Goal: Task Accomplishment & Management: Use online tool/utility

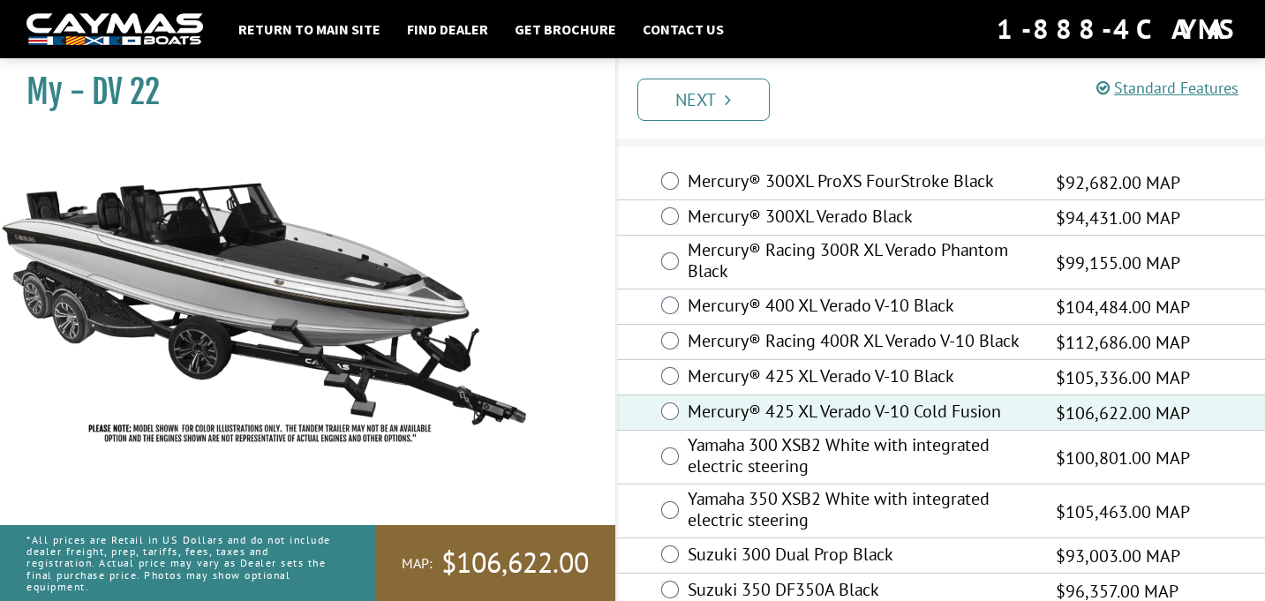
scroll to position [71, 0]
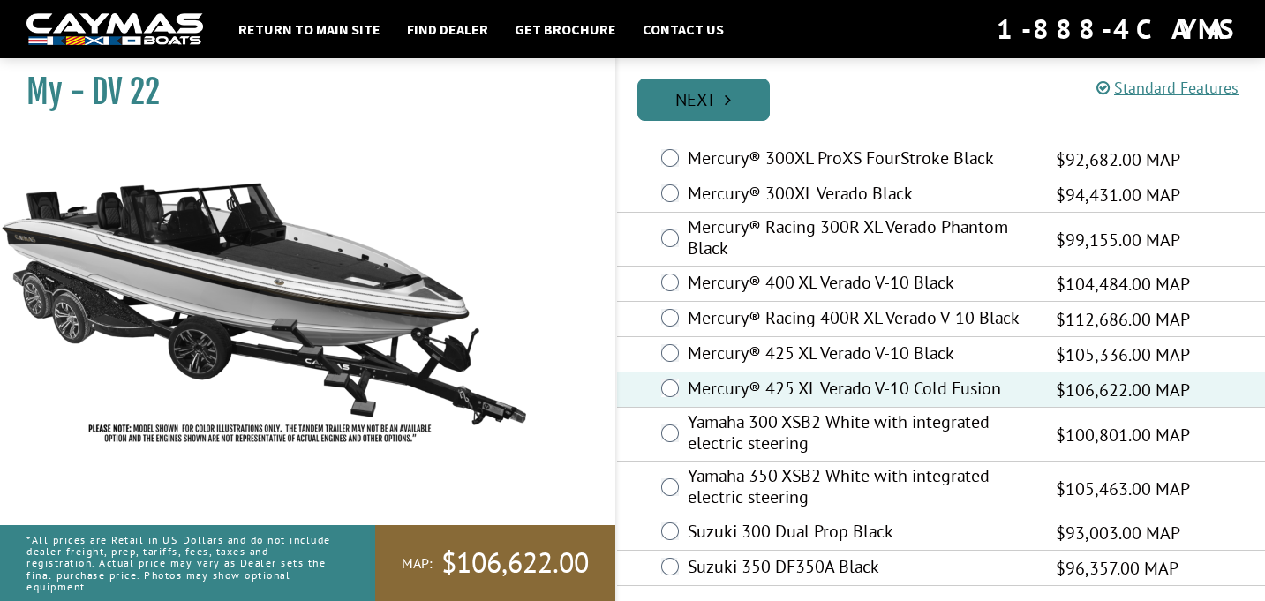
click at [712, 99] on link "Next" at bounding box center [703, 100] width 132 height 42
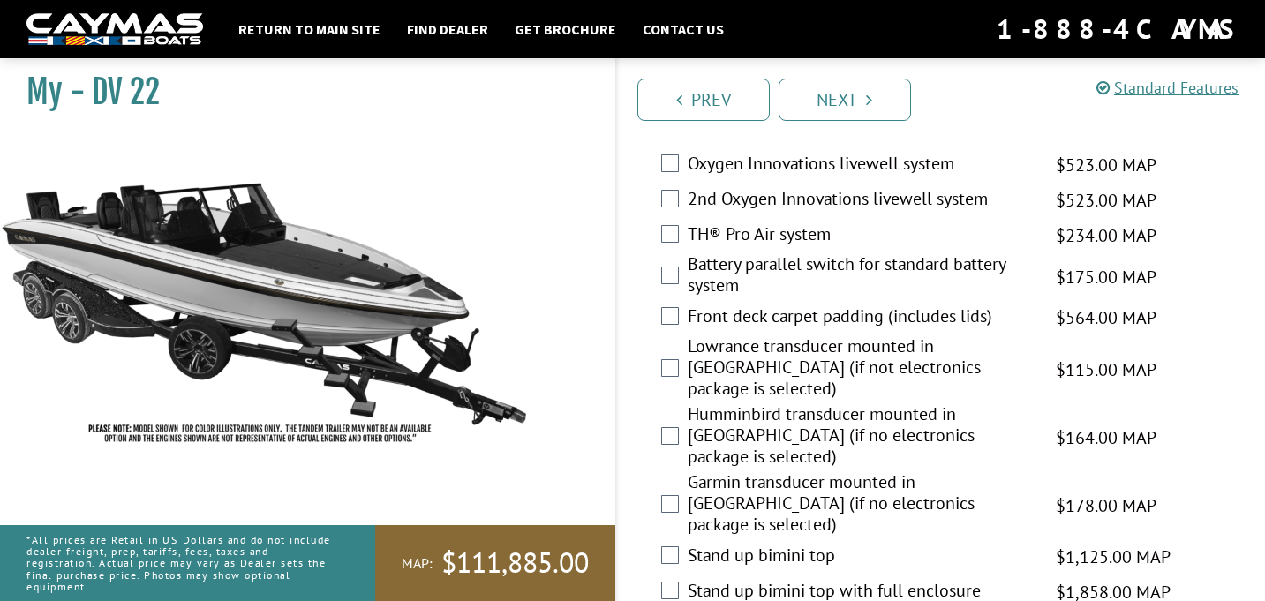
scroll to position [2498, 0]
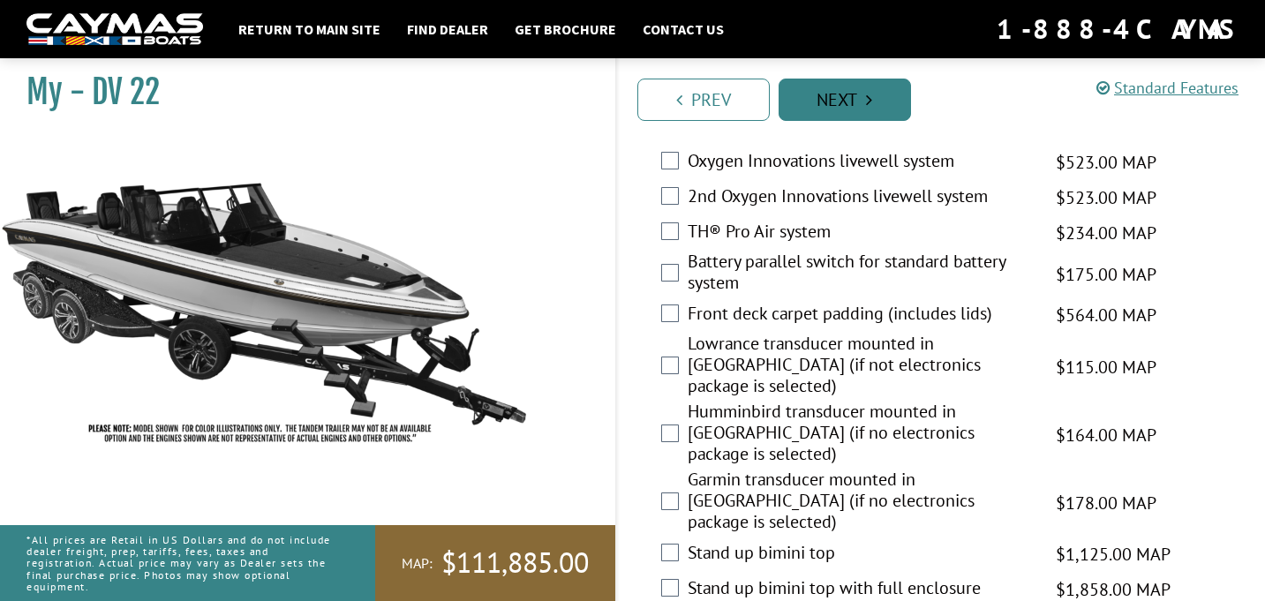
click at [829, 111] on link "Next" at bounding box center [845, 100] width 132 height 42
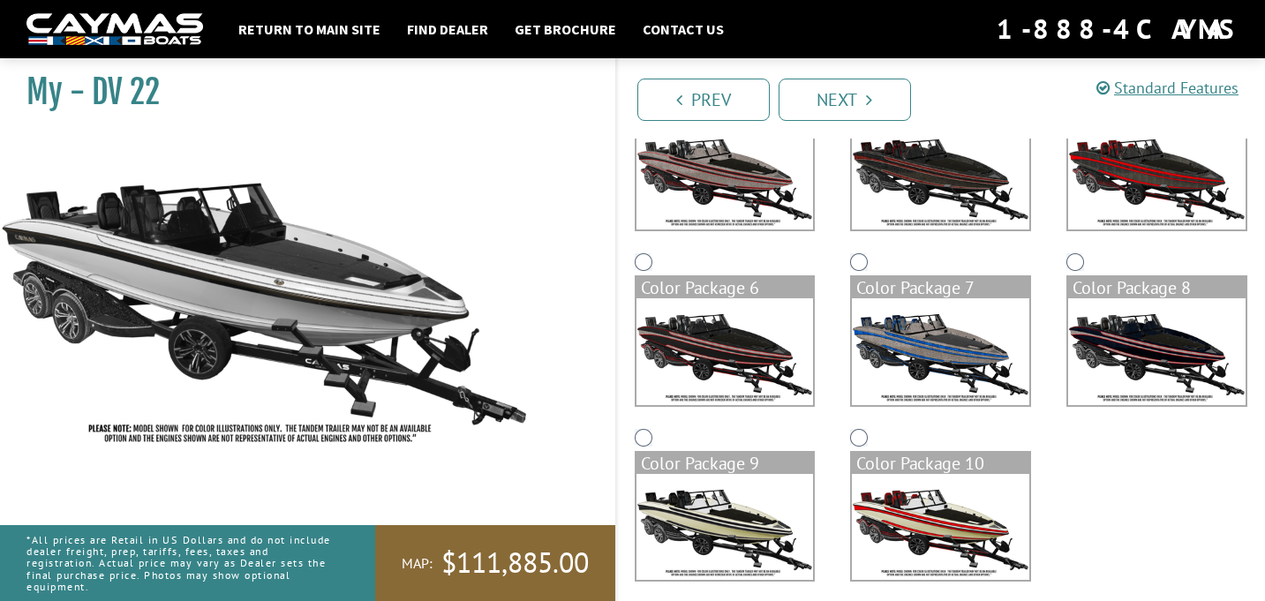
scroll to position [408, 0]
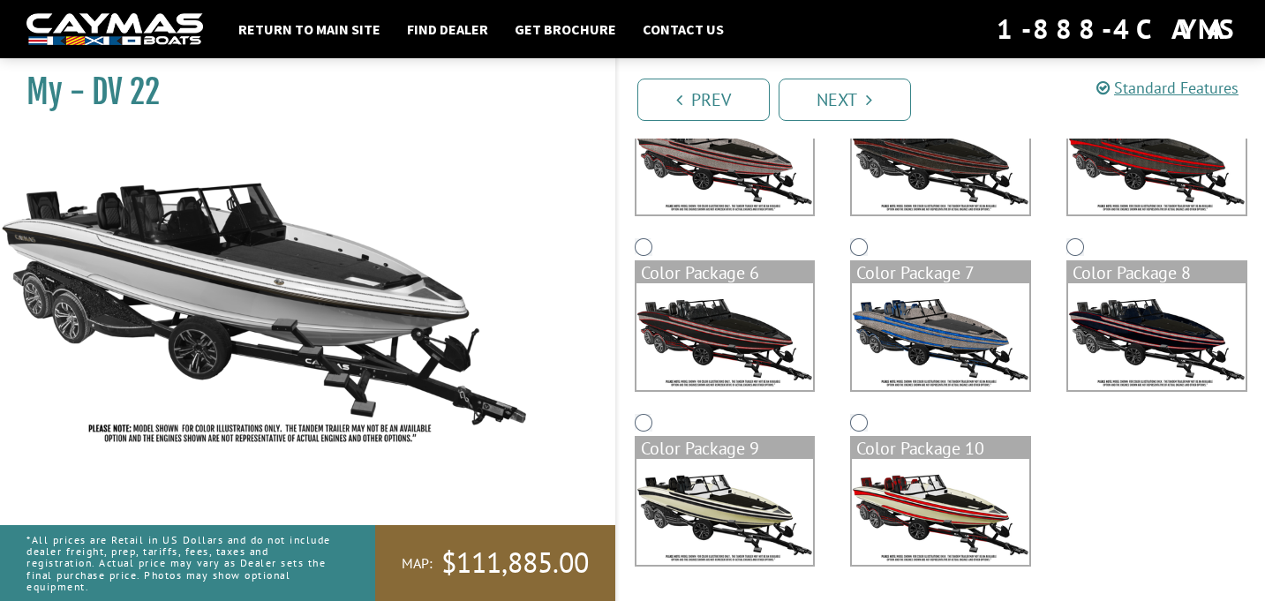
click at [1117, 320] on img at bounding box center [1156, 336] width 177 height 106
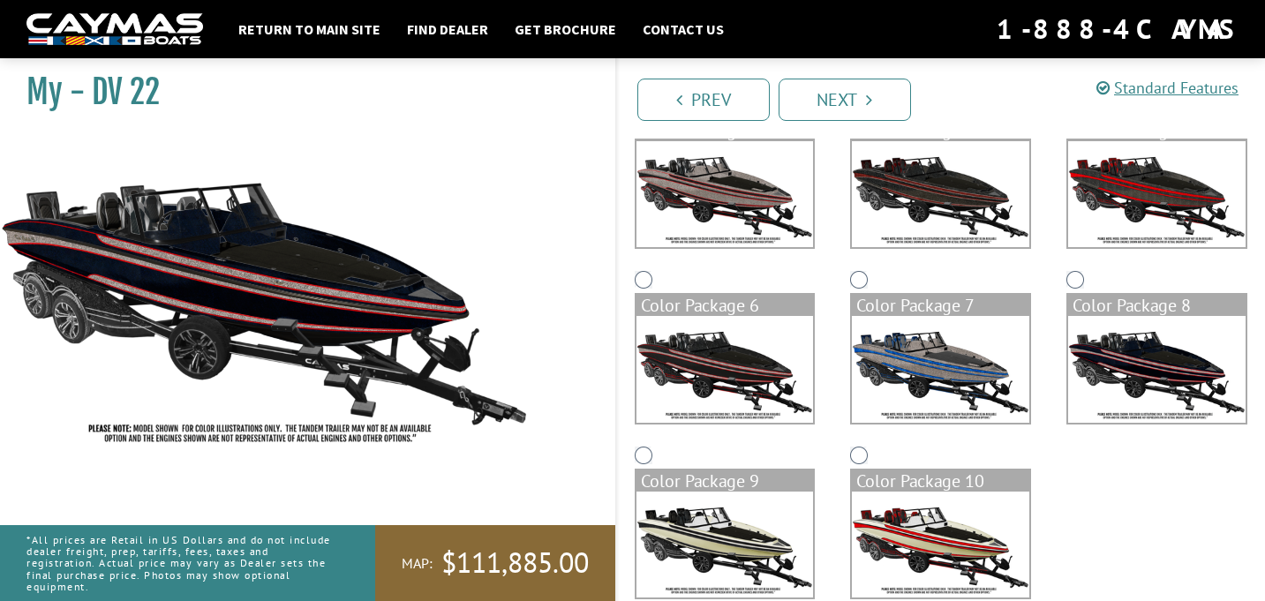
scroll to position [371, 0]
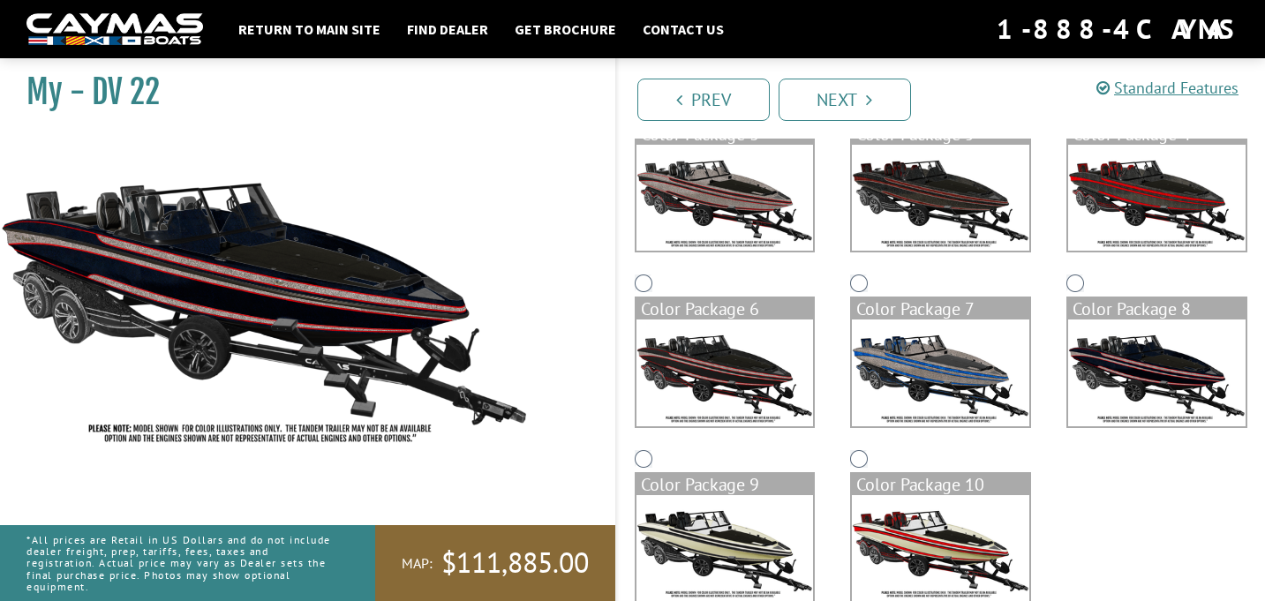
click at [1100, 188] on img at bounding box center [1156, 198] width 177 height 106
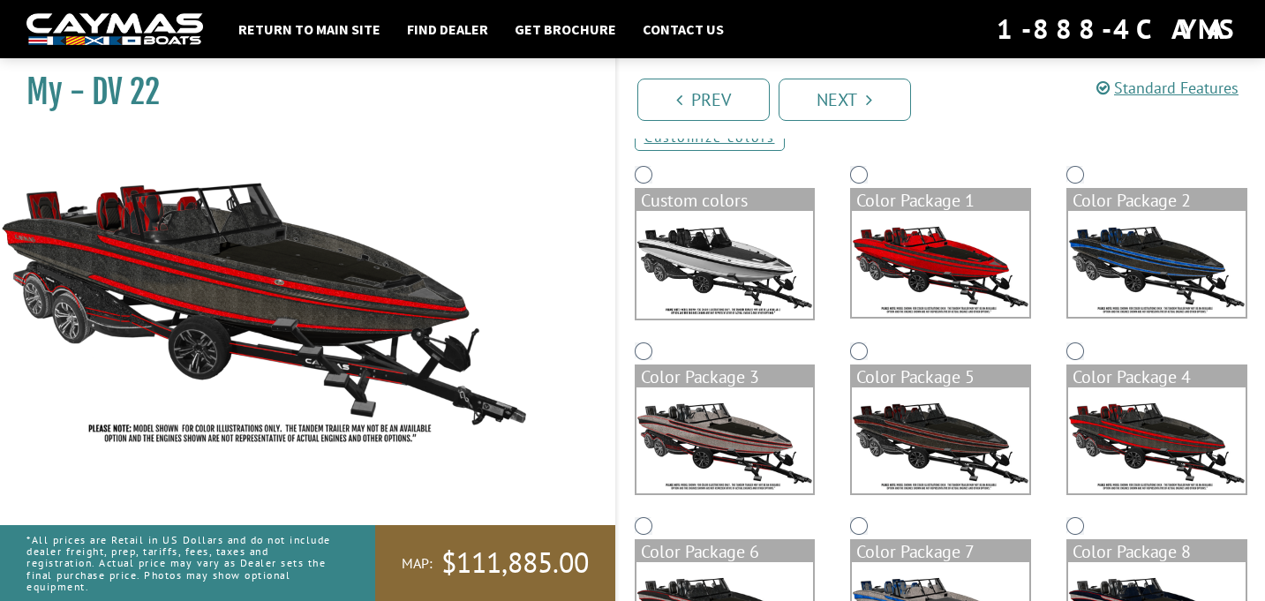
scroll to position [51, 0]
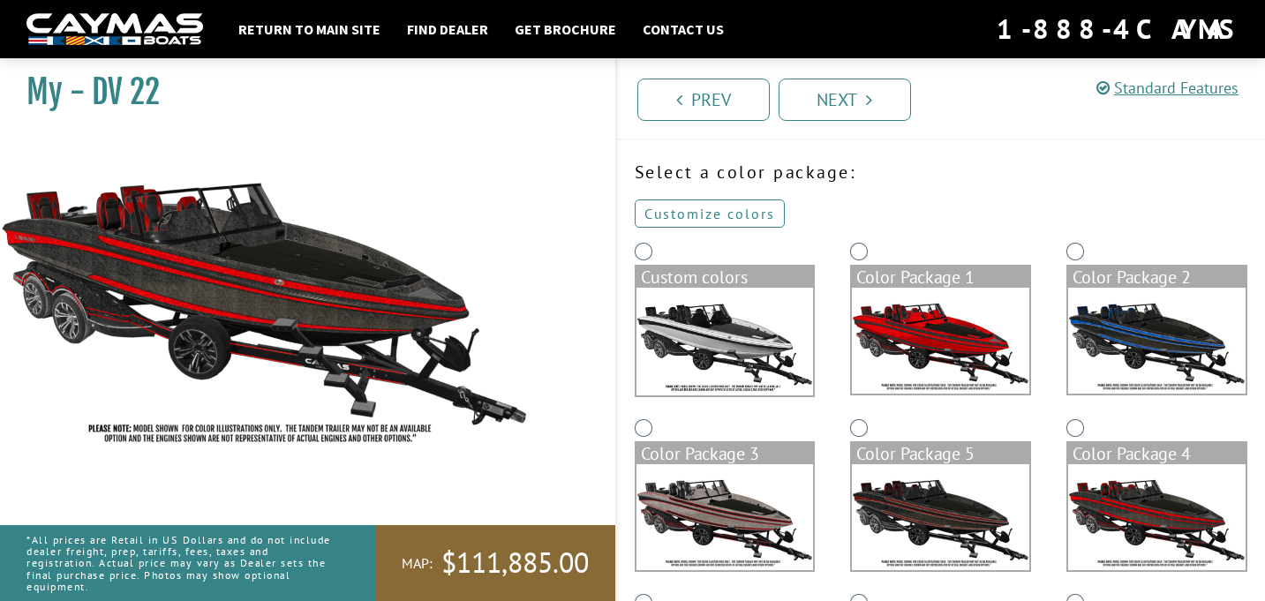
click at [697, 209] on link "Customize colors" at bounding box center [710, 214] width 150 height 28
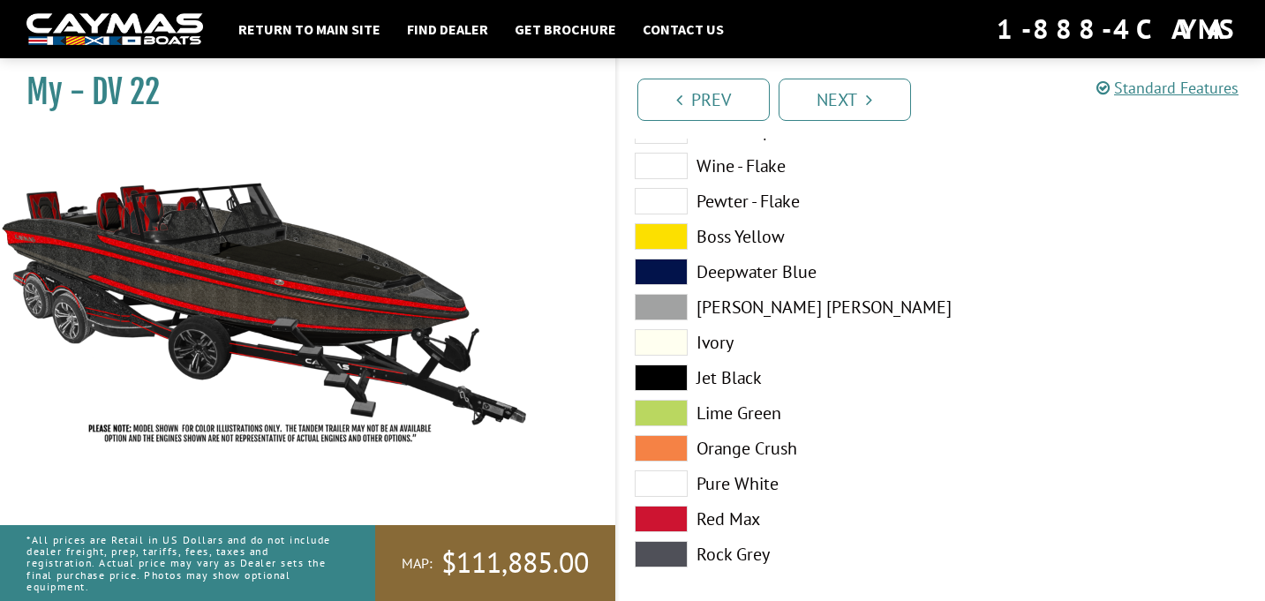
scroll to position [809, 0]
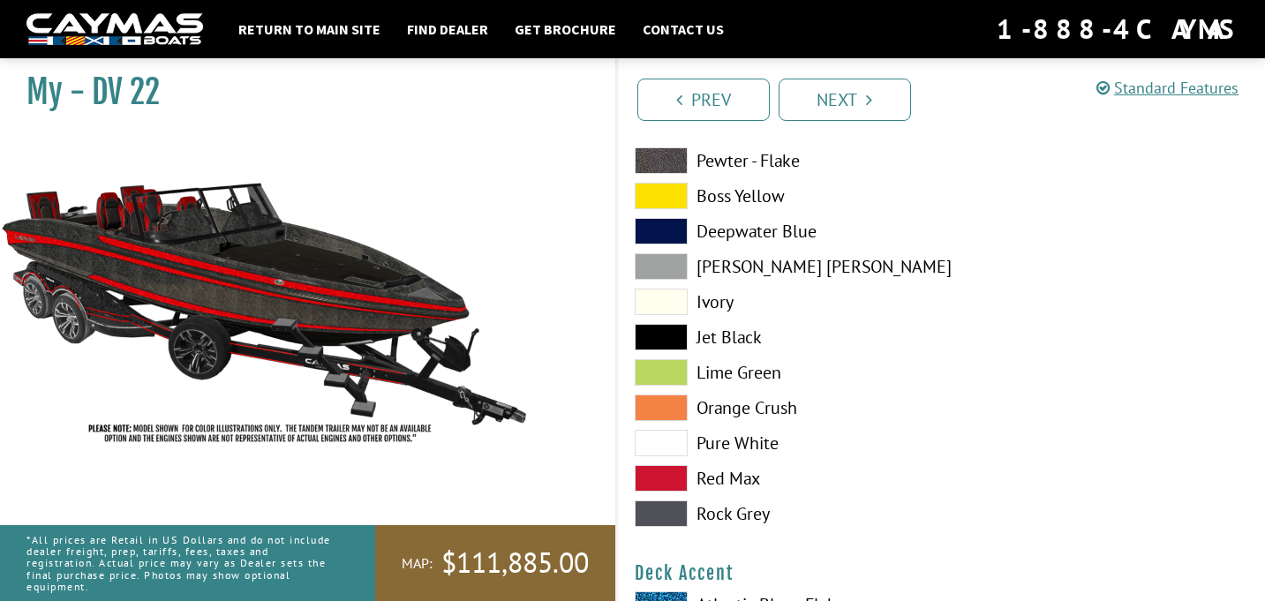
click at [672, 443] on span at bounding box center [661, 443] width 53 height 26
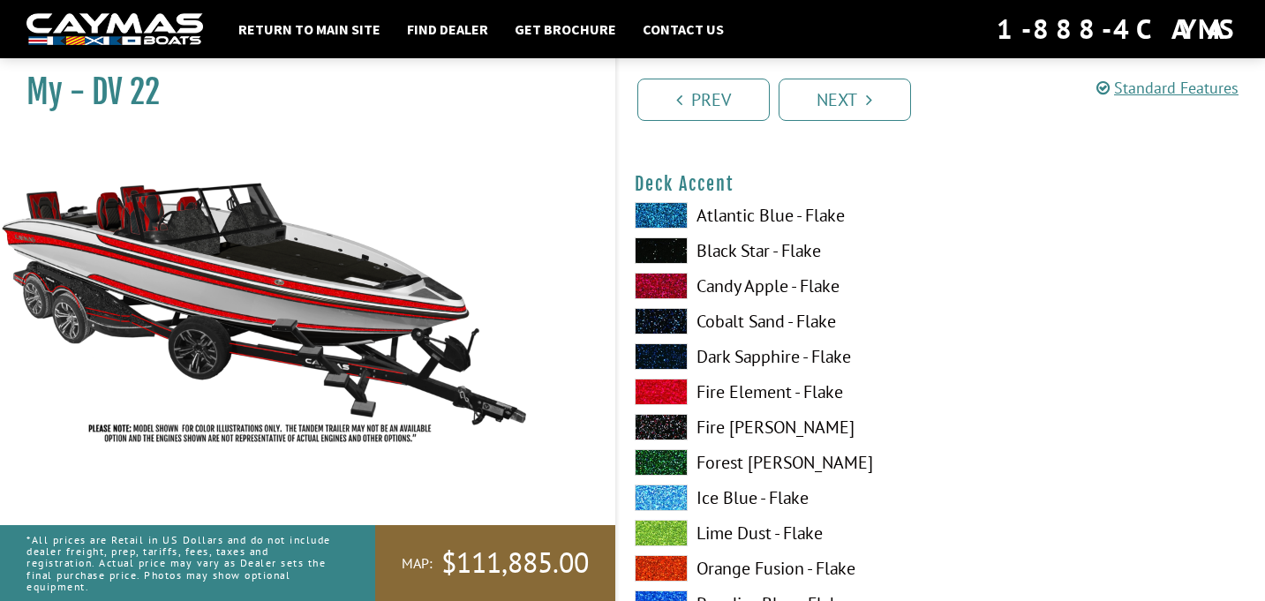
scroll to position [1201, 0]
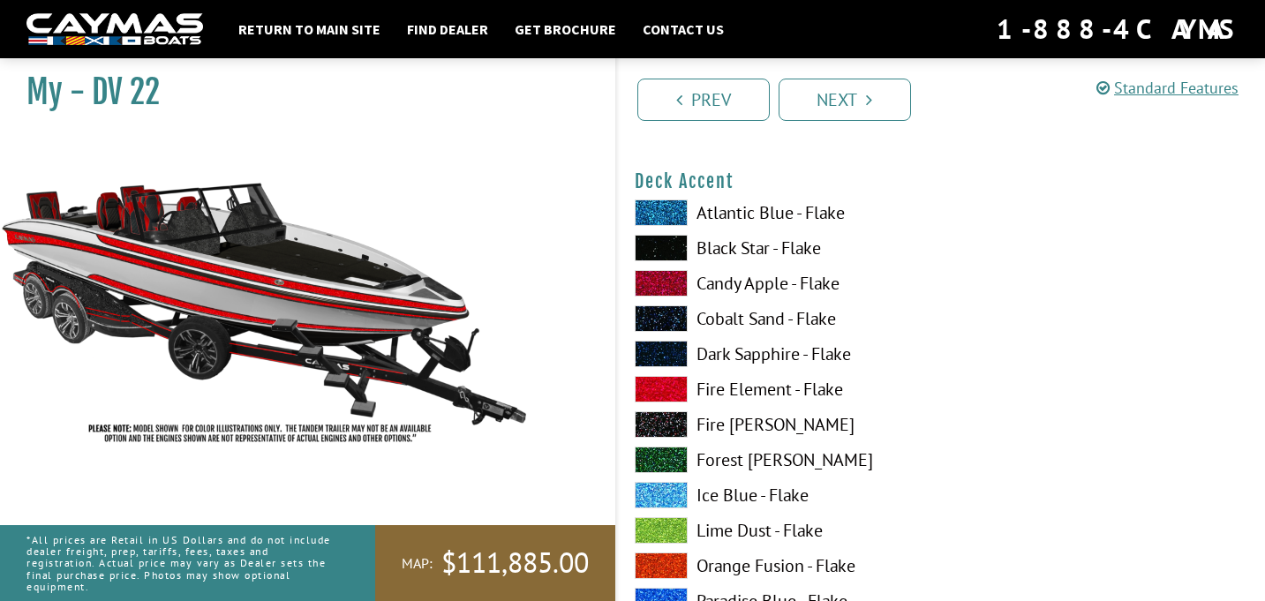
click at [675, 352] on span at bounding box center [661, 354] width 53 height 26
click at [669, 246] on span at bounding box center [661, 248] width 53 height 26
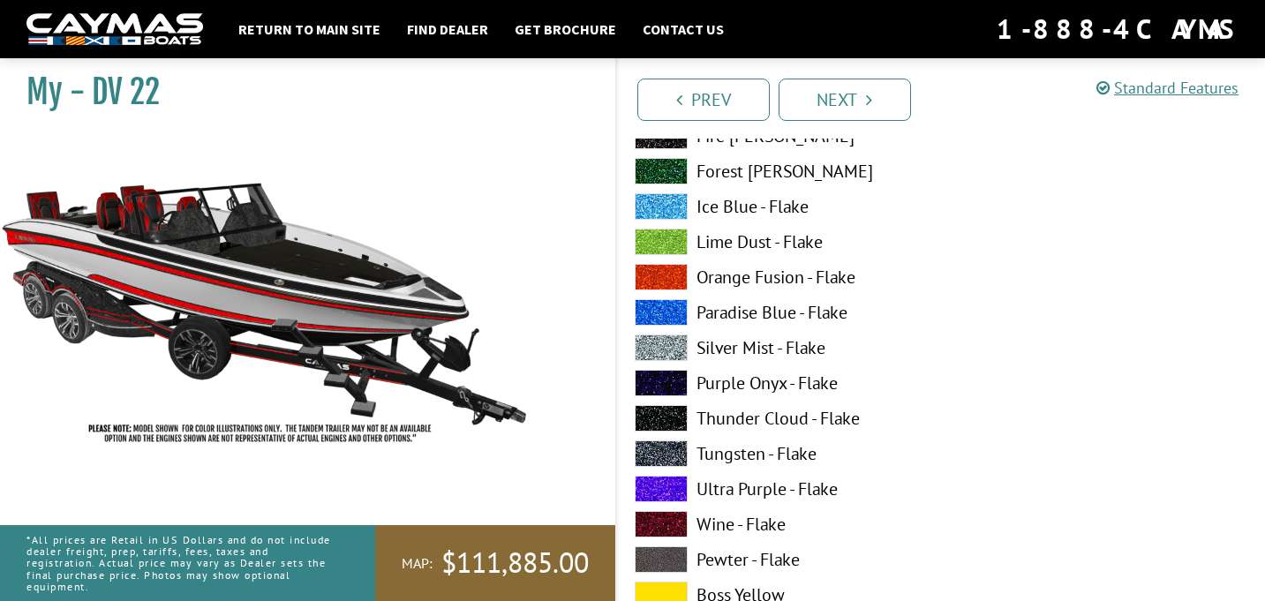
scroll to position [1486, 0]
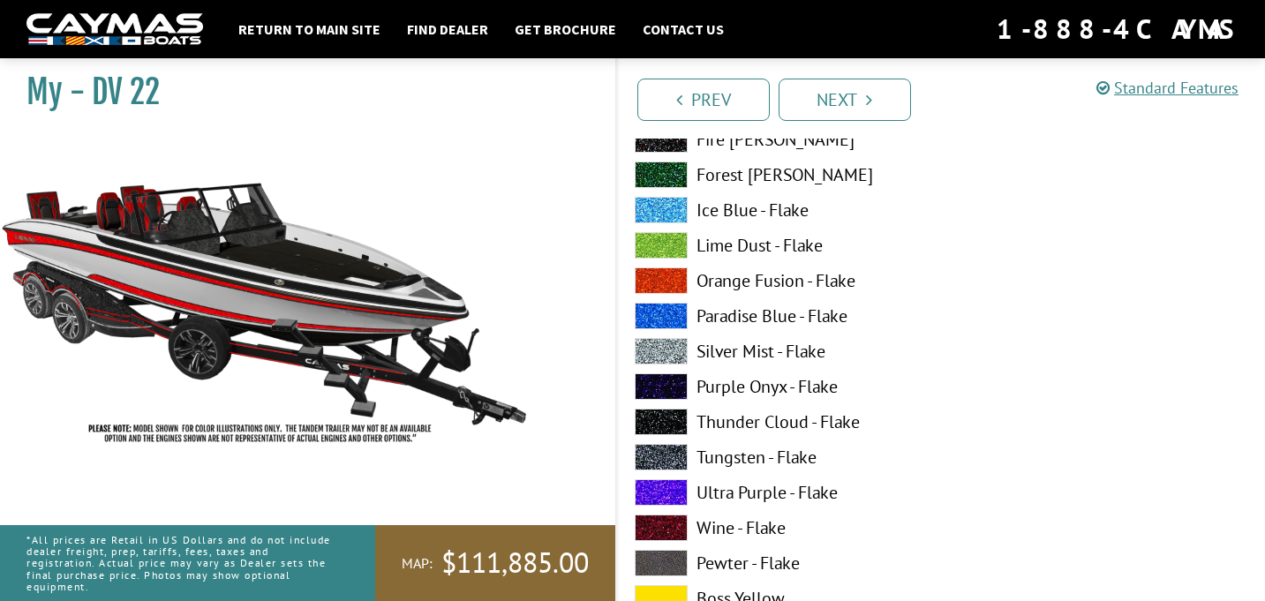
click at [678, 282] on span at bounding box center [661, 281] width 53 height 26
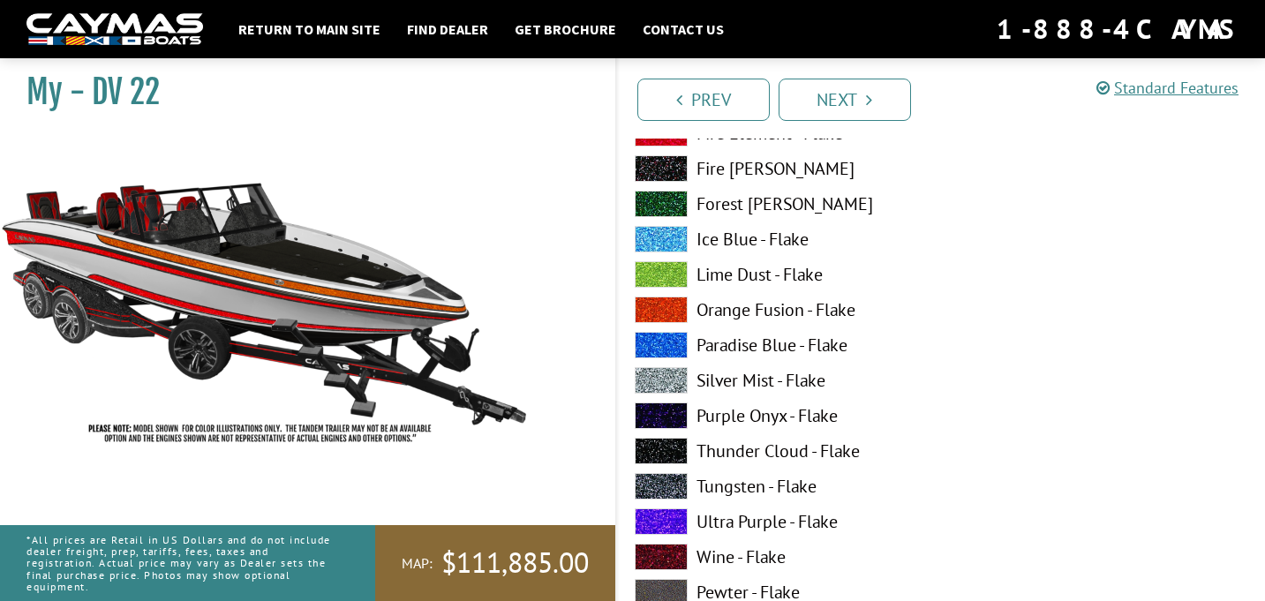
scroll to position [1452, 0]
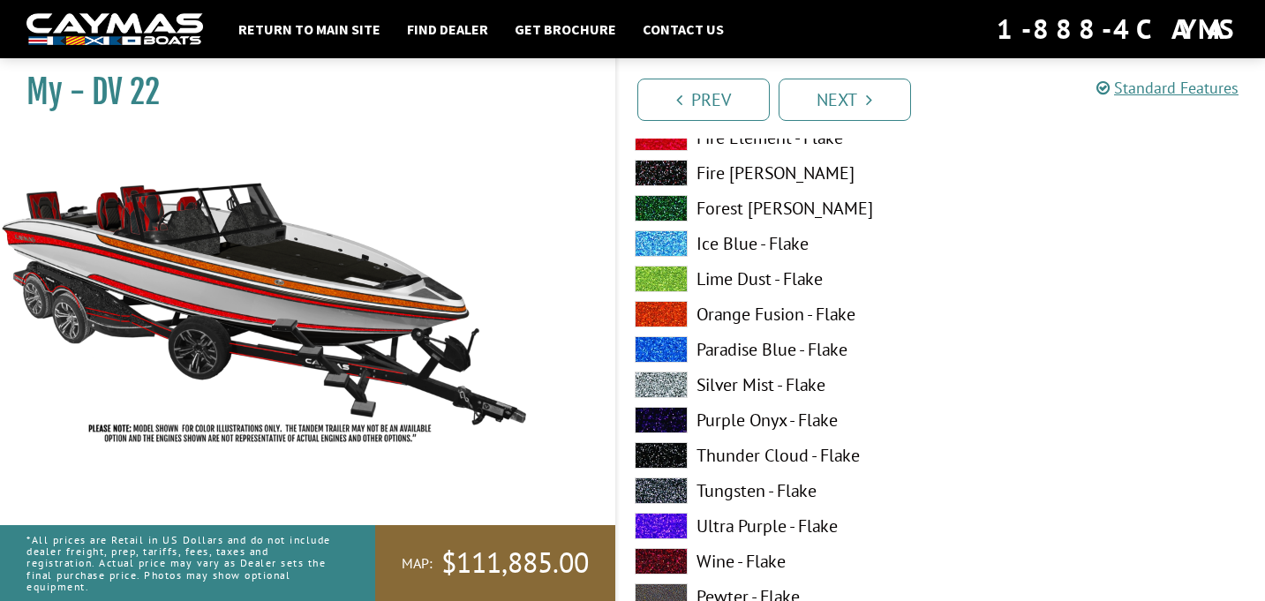
click at [667, 235] on span at bounding box center [661, 243] width 53 height 26
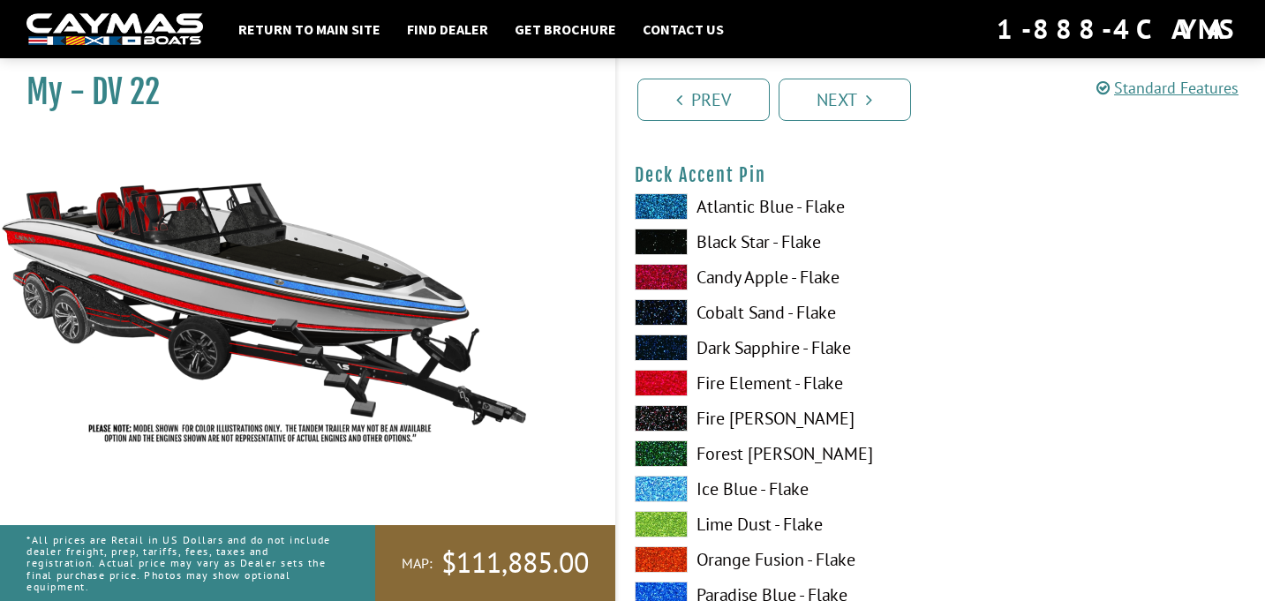
scroll to position [2319, 0]
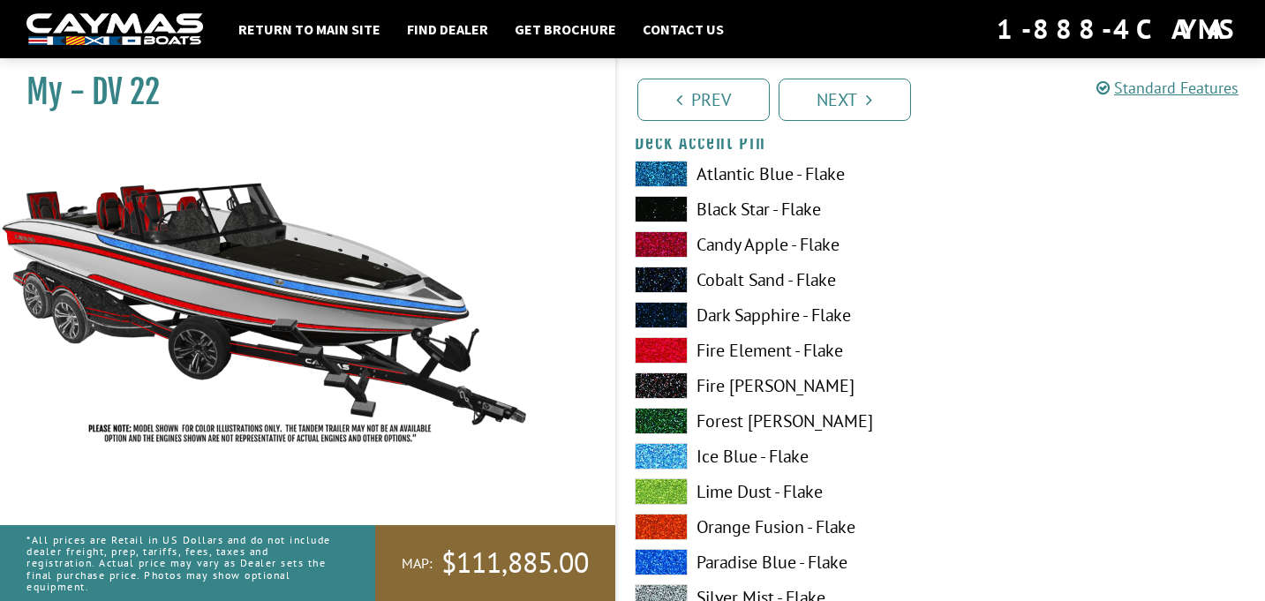
click at [669, 451] on span at bounding box center [661, 456] width 53 height 26
click at [672, 463] on span at bounding box center [661, 456] width 53 height 26
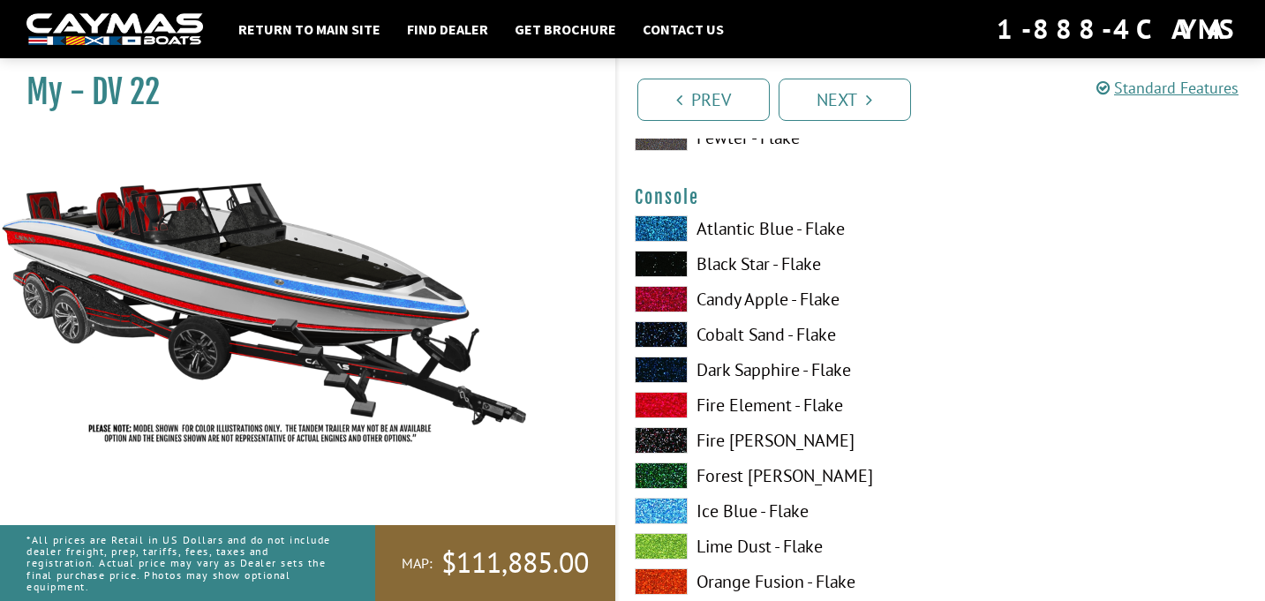
scroll to position [3030, 0]
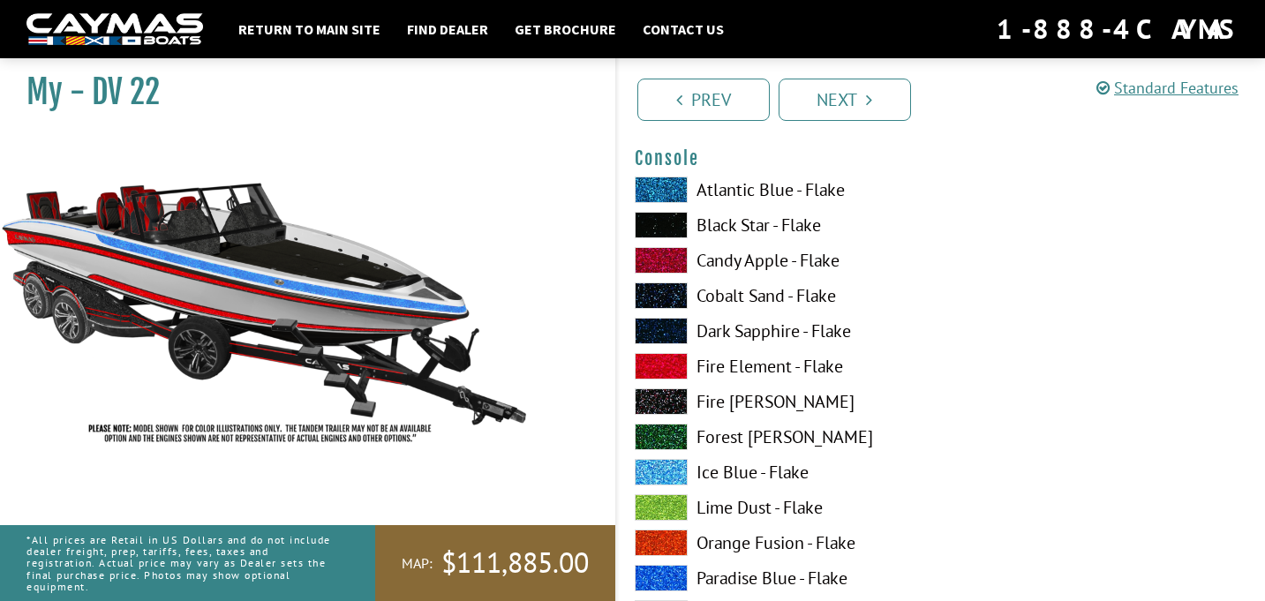
click at [672, 463] on span at bounding box center [661, 472] width 53 height 26
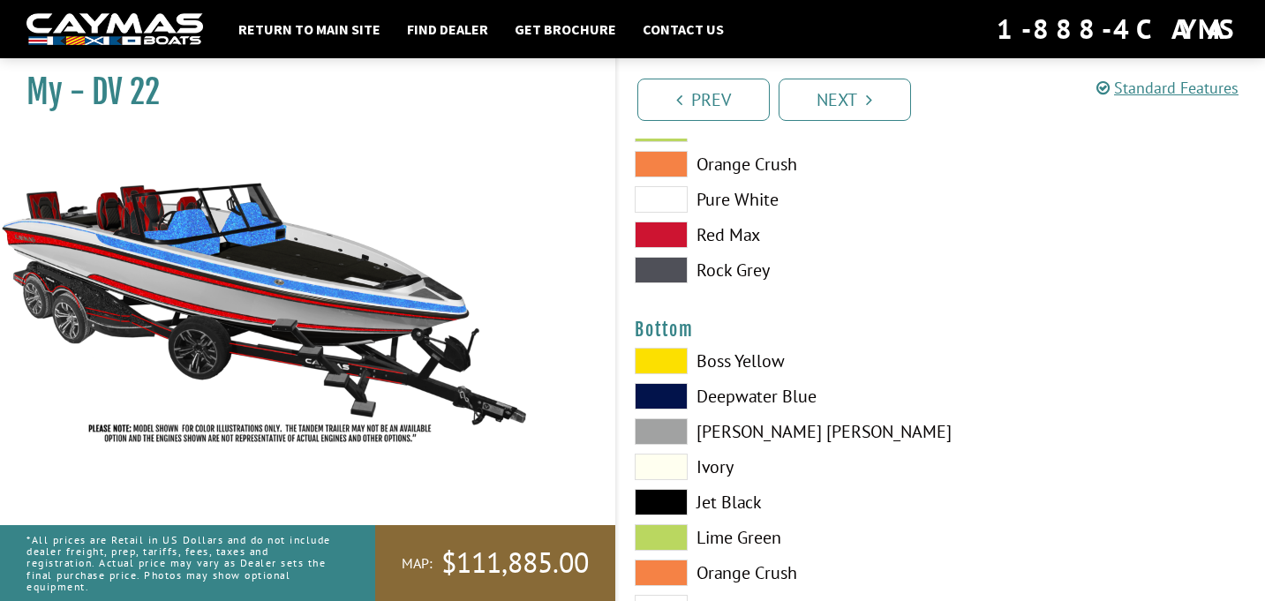
scroll to position [4010, 0]
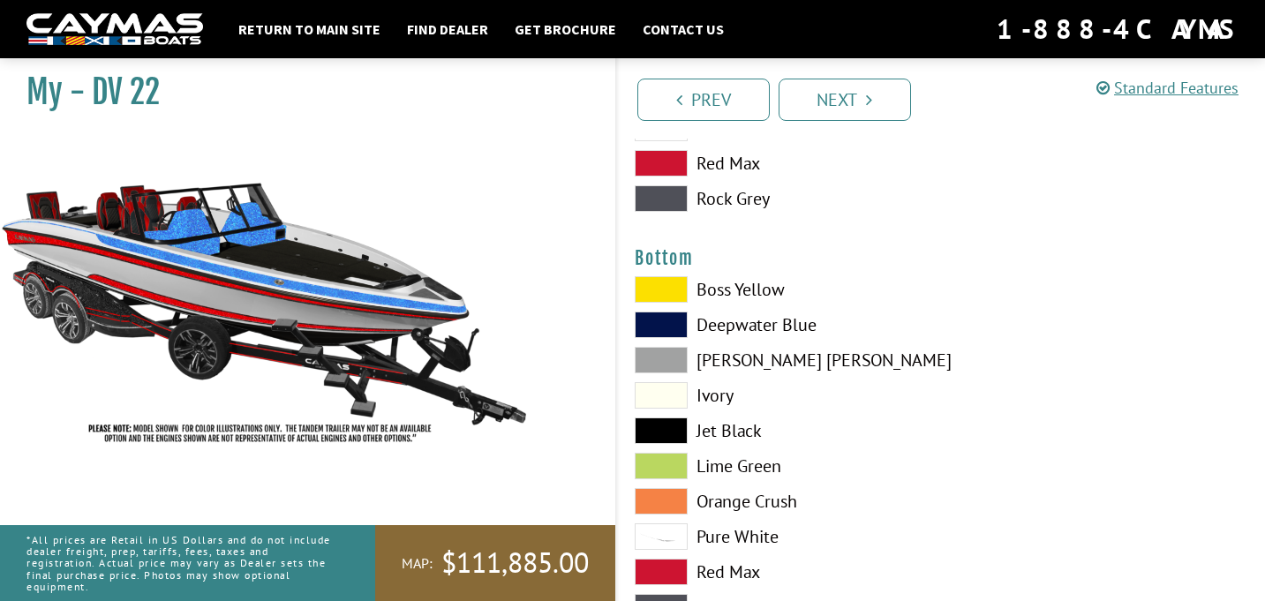
click at [670, 464] on span at bounding box center [661, 466] width 53 height 26
